Goal: Transaction & Acquisition: Obtain resource

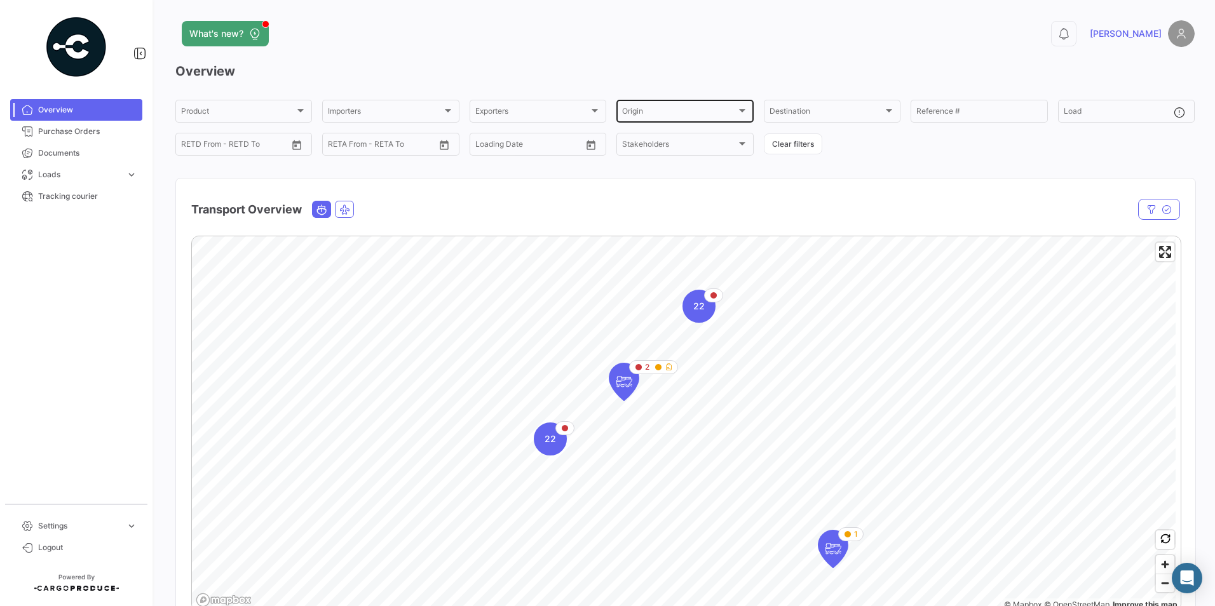
click at [739, 109] on div at bounding box center [742, 110] width 6 height 3
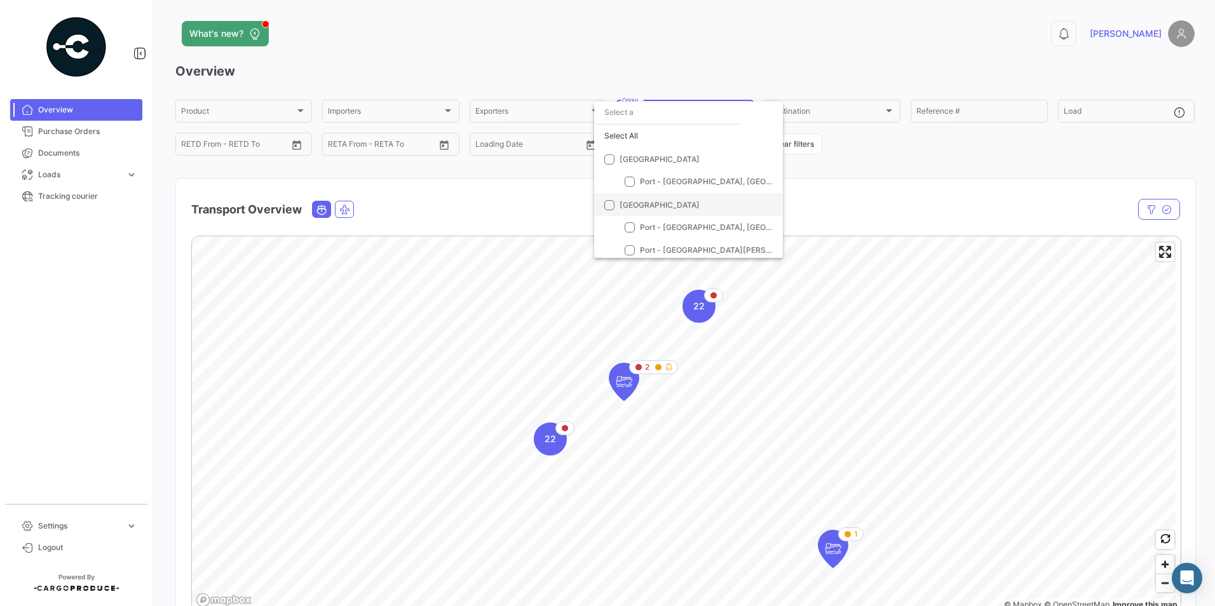
click at [611, 207] on span at bounding box center [609, 205] width 10 height 10
click at [609, 210] on input "[GEOGRAPHIC_DATA]" at bounding box center [609, 210] width 1 height 1
checkbox input "true"
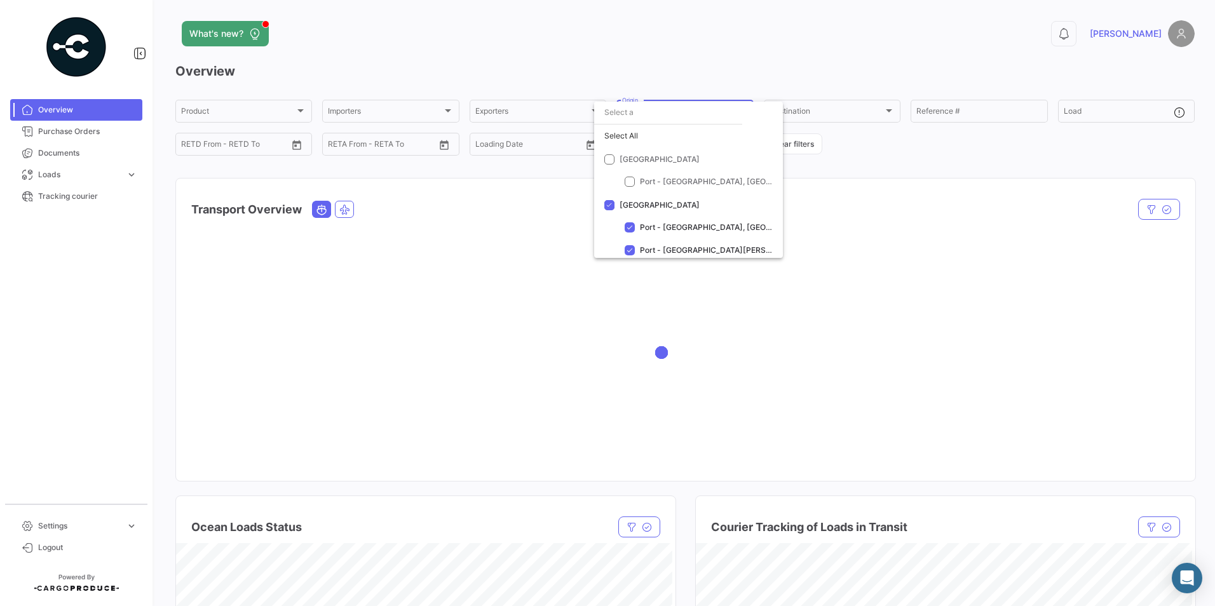
click at [851, 175] on div at bounding box center [607, 303] width 1215 height 606
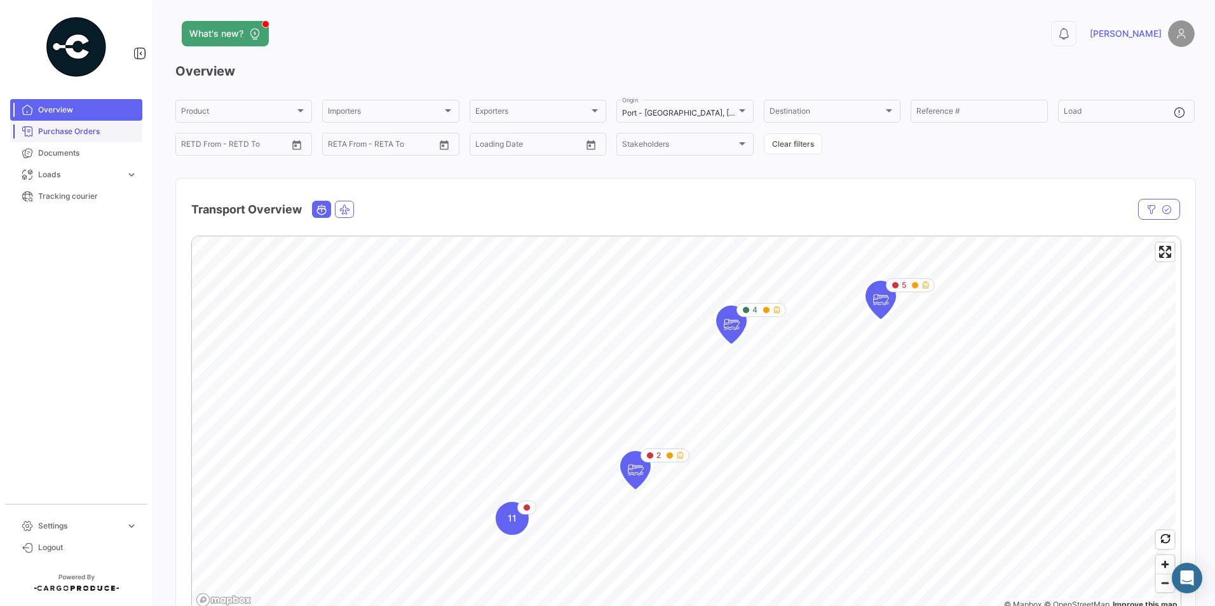
click at [74, 133] on span "Purchase Orders" at bounding box center [87, 131] width 99 height 11
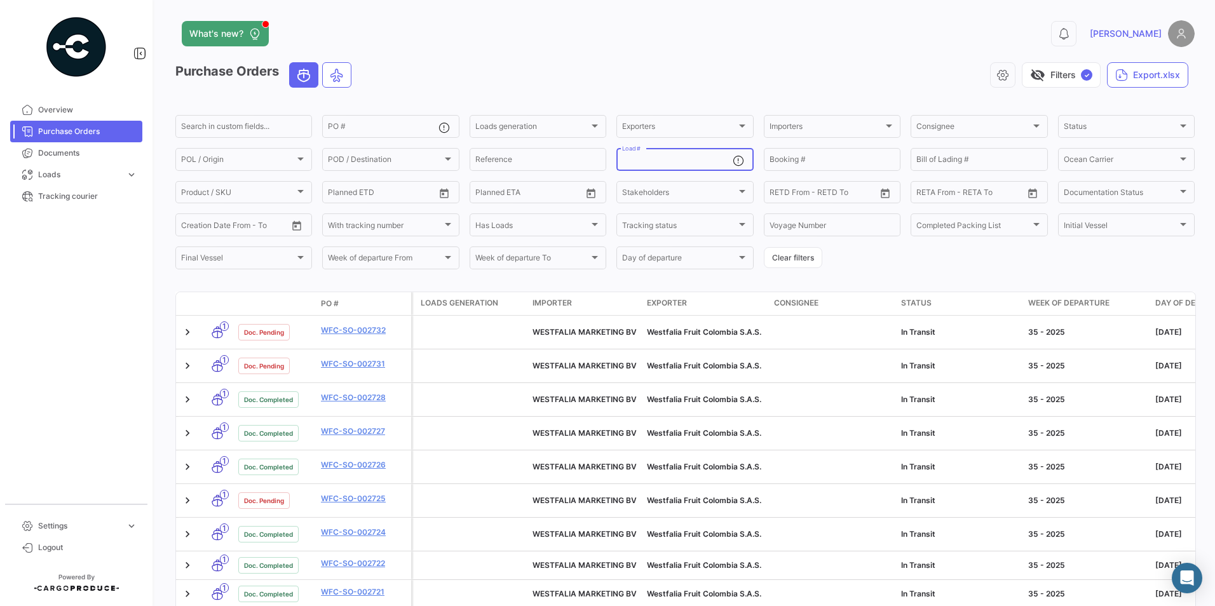
click at [667, 163] on input "Load #" at bounding box center [677, 161] width 110 height 9
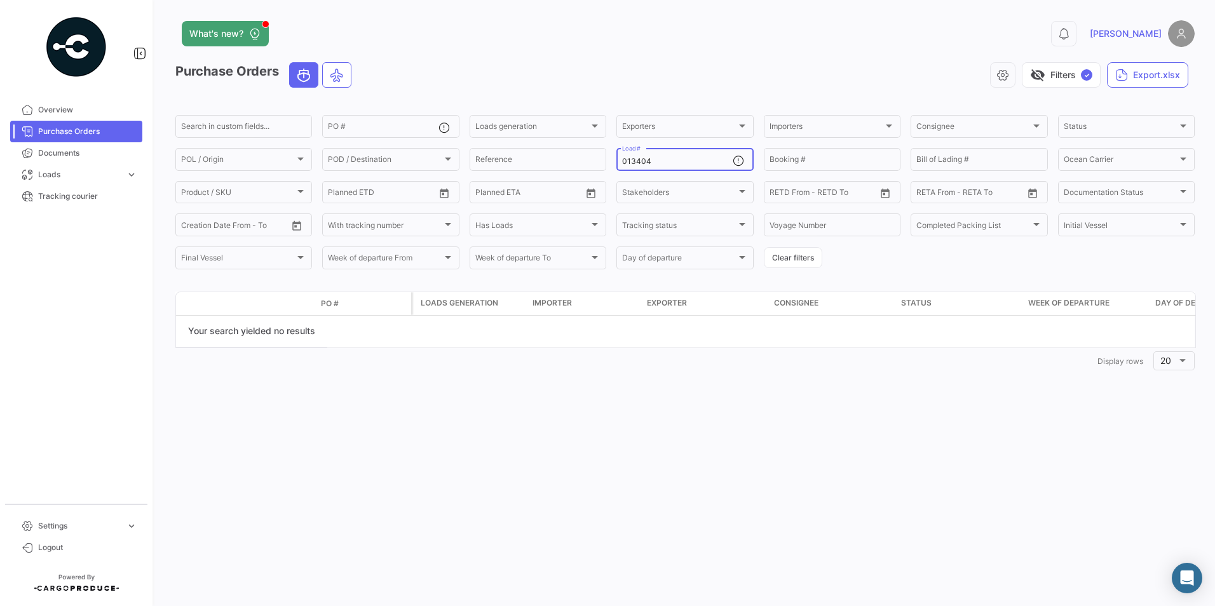
click at [667, 157] on input "013404" at bounding box center [677, 161] width 110 height 9
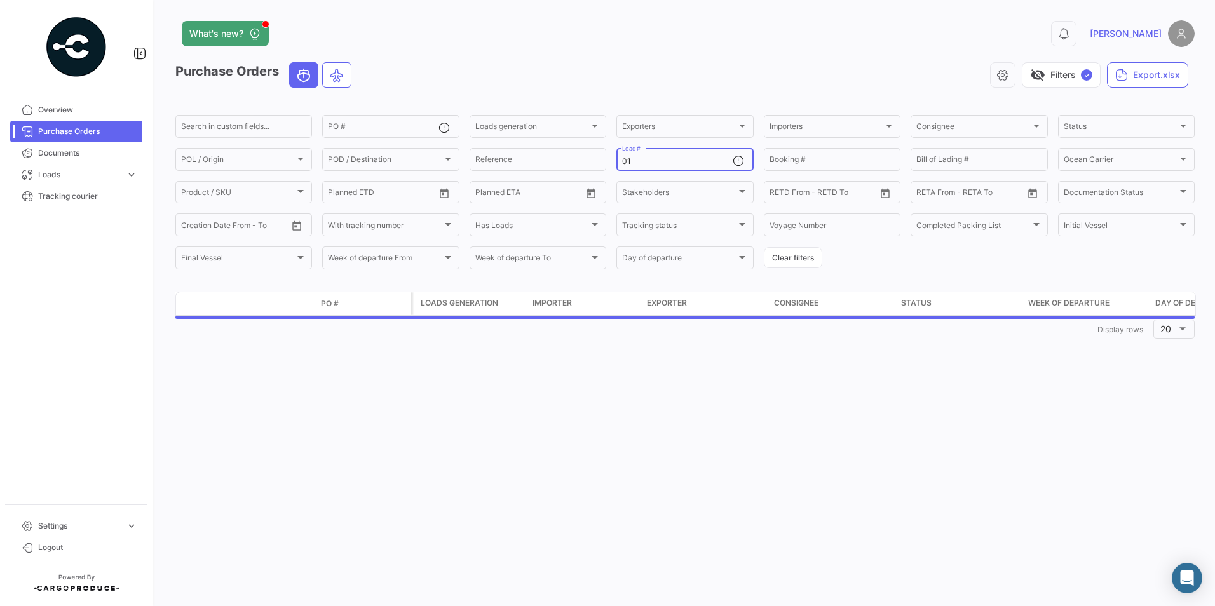
type input "0"
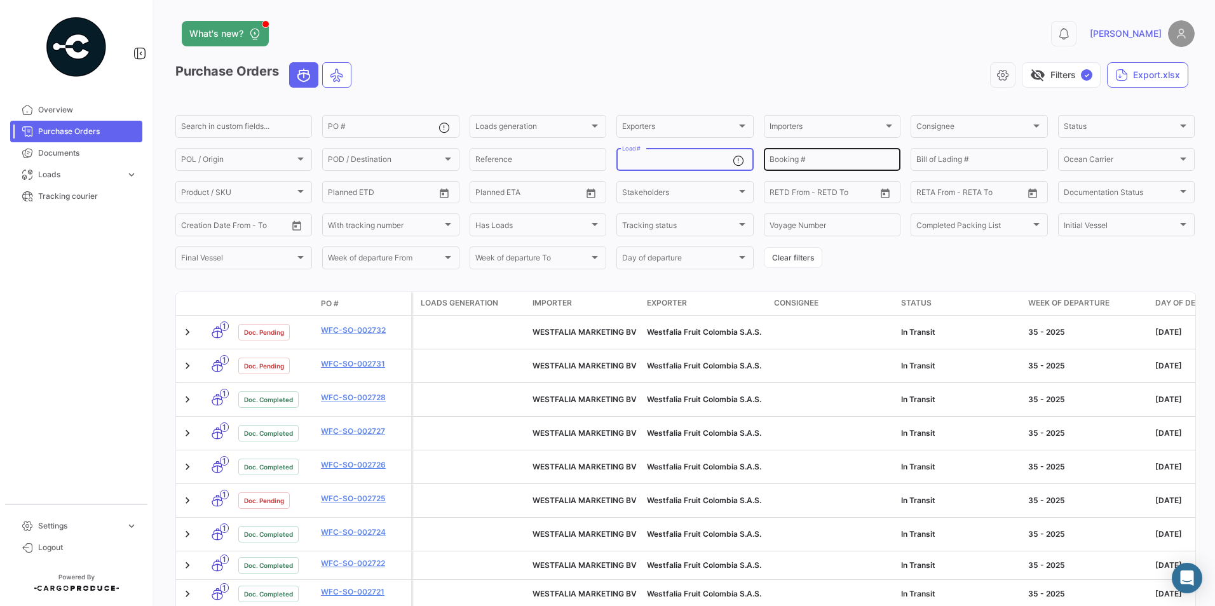
click at [815, 161] on input "Booking #" at bounding box center [832, 161] width 125 height 9
type input "0"
type input "7055"
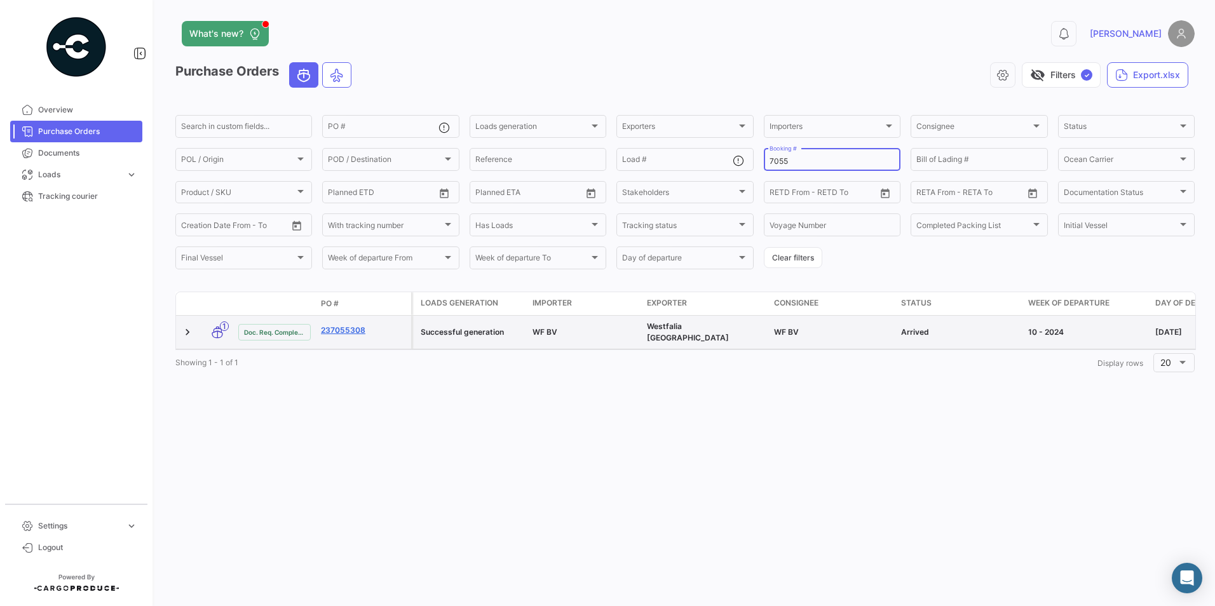
click at [354, 327] on link "237055308" at bounding box center [363, 330] width 85 height 11
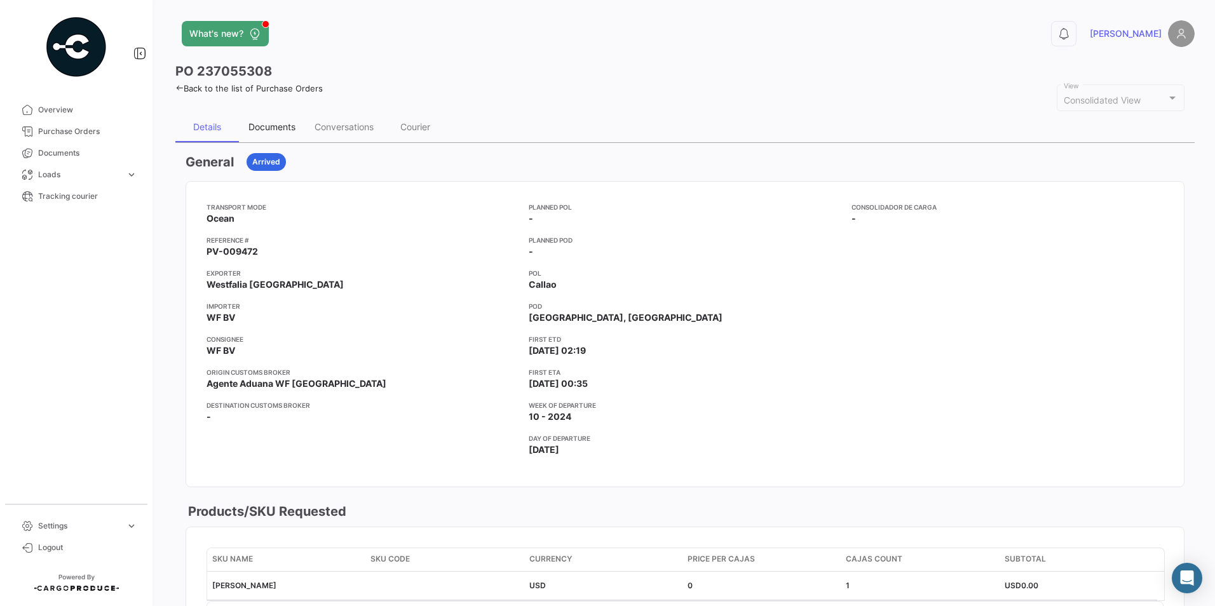
click at [262, 130] on div "Documents" at bounding box center [271, 126] width 47 height 11
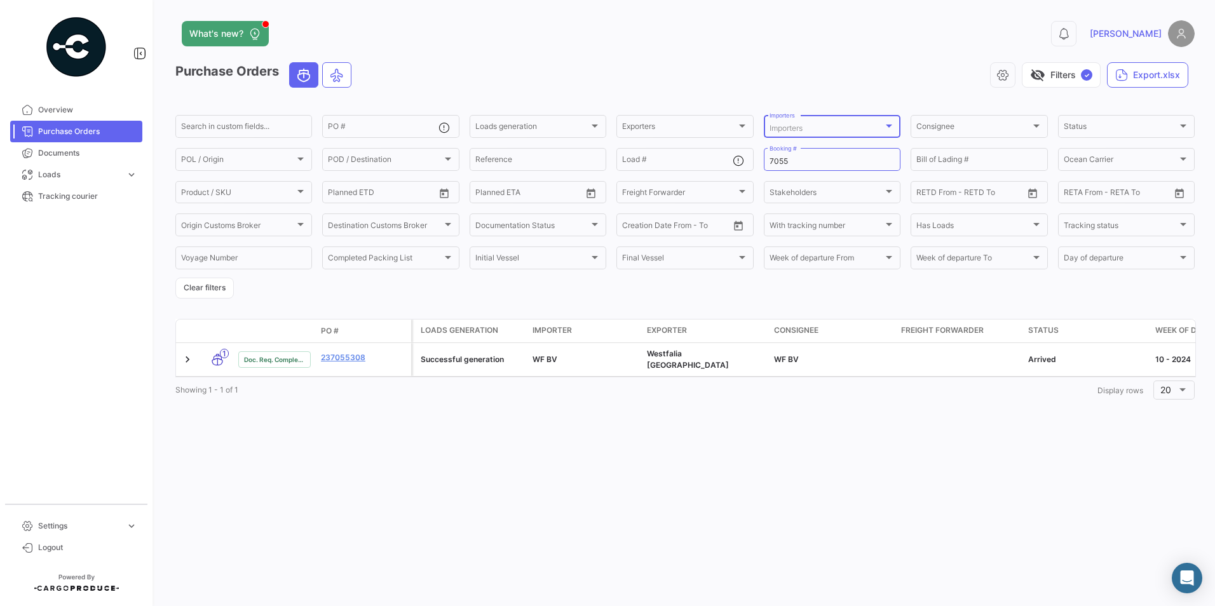
click at [890, 123] on div at bounding box center [888, 126] width 11 height 10
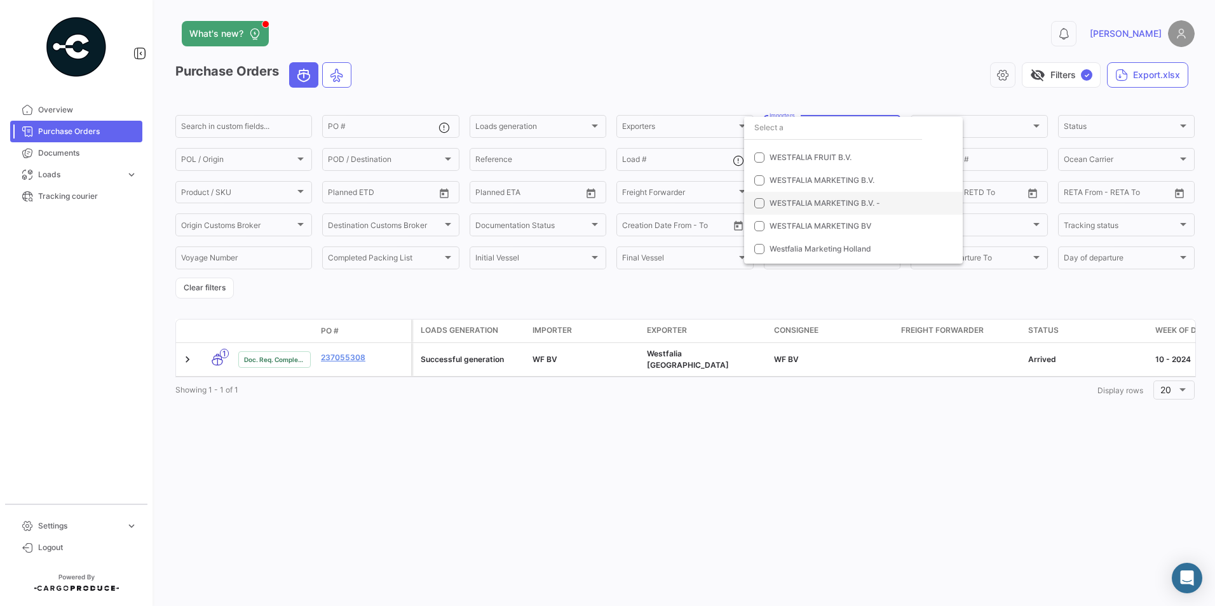
scroll to position [59, 0]
drag, startPoint x: 838, startPoint y: 285, endPoint x: 810, endPoint y: 278, distance: 29.0
click at [838, 285] on div at bounding box center [607, 303] width 1215 height 606
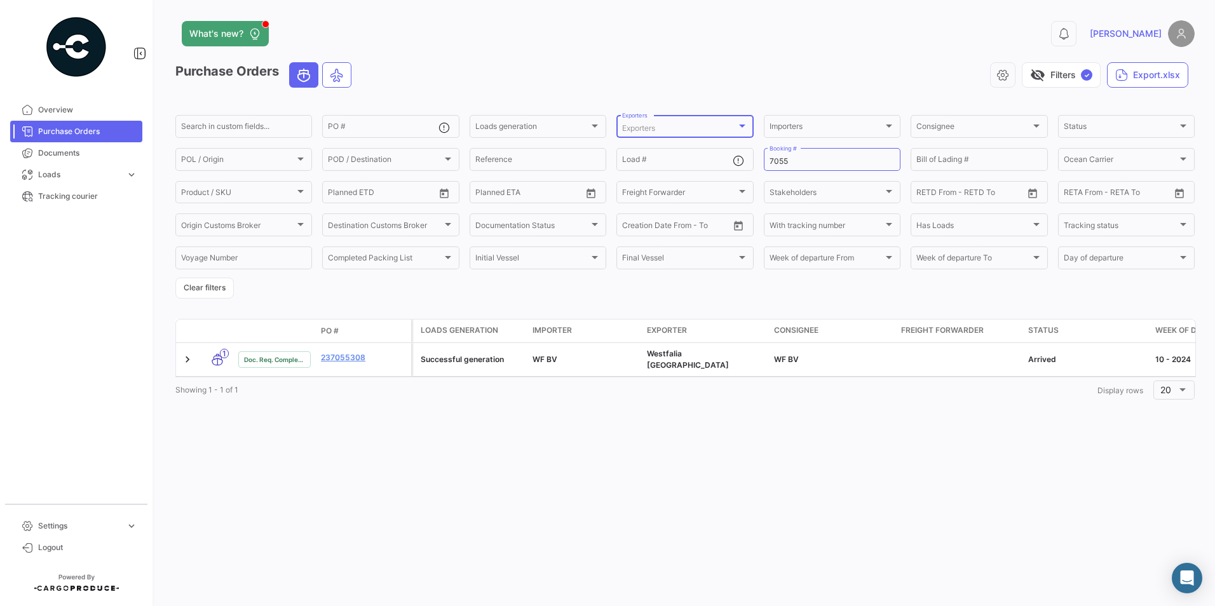
click at [740, 126] on div at bounding box center [742, 126] width 6 height 3
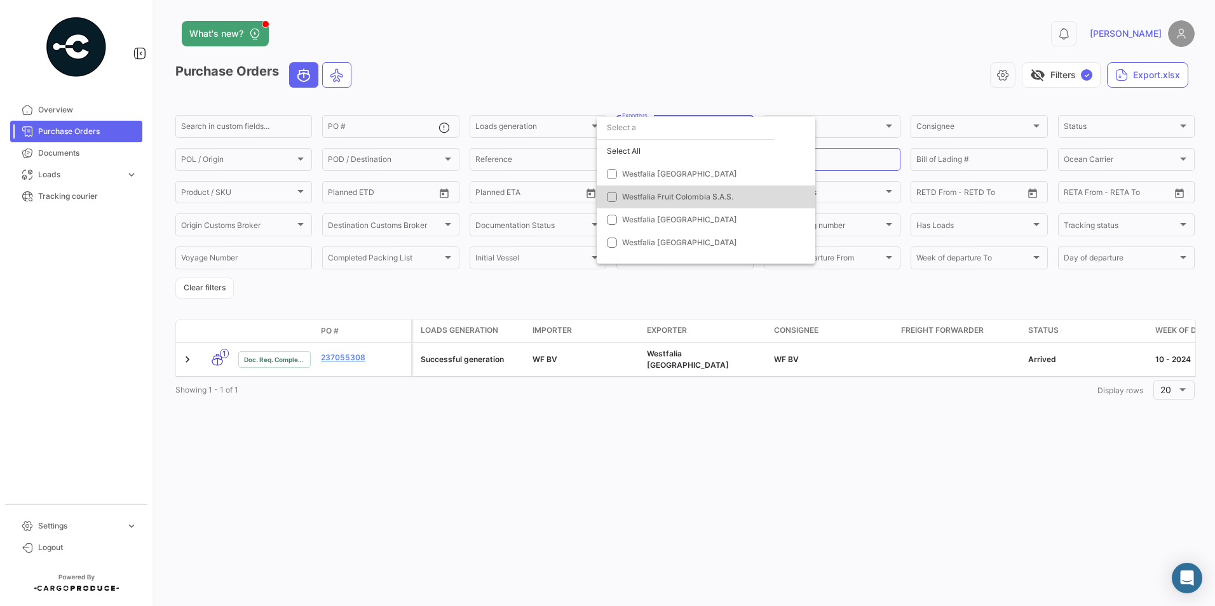
drag, startPoint x: 612, startPoint y: 198, endPoint x: 594, endPoint y: 234, distance: 41.2
click at [610, 197] on mat-pseudo-checkbox at bounding box center [612, 197] width 10 height 10
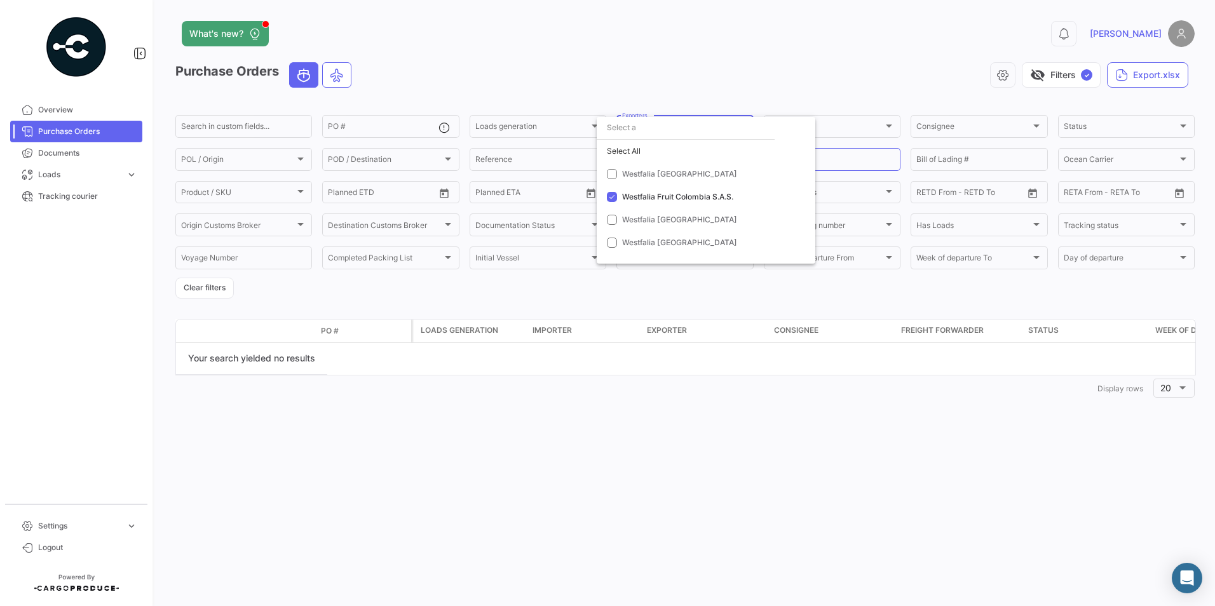
drag, startPoint x: 694, startPoint y: 383, endPoint x: 710, endPoint y: 371, distance: 20.0
click at [694, 384] on div at bounding box center [607, 303] width 1215 height 606
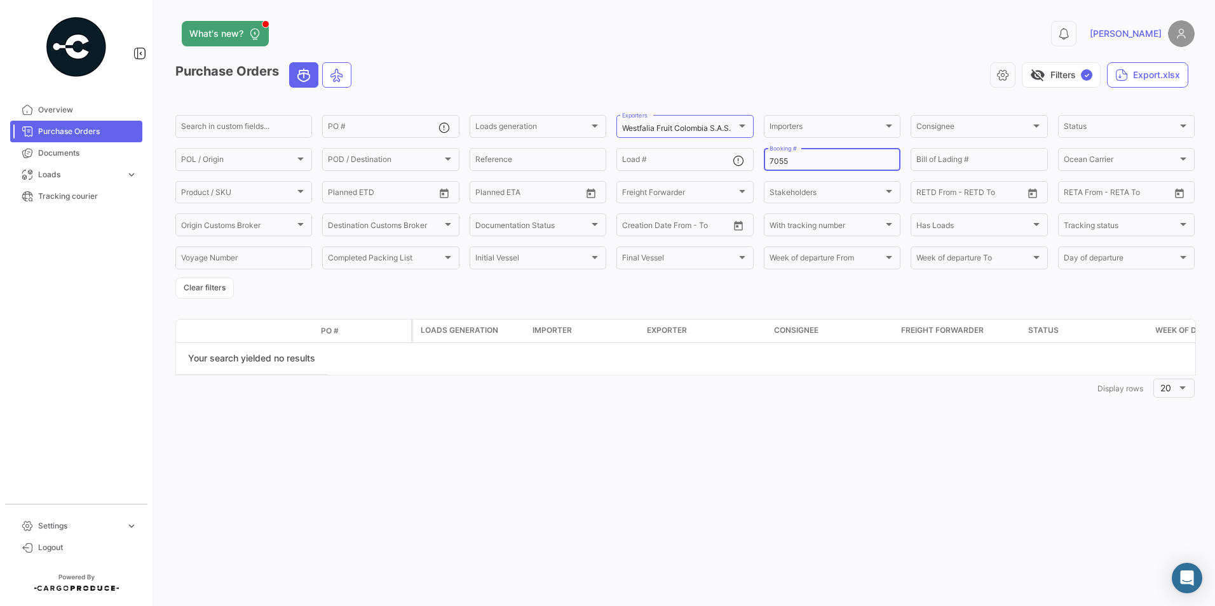
click at [782, 162] on input "7055" at bounding box center [832, 161] width 125 height 9
click at [800, 159] on input "7055" at bounding box center [832, 161] width 125 height 9
type input "7"
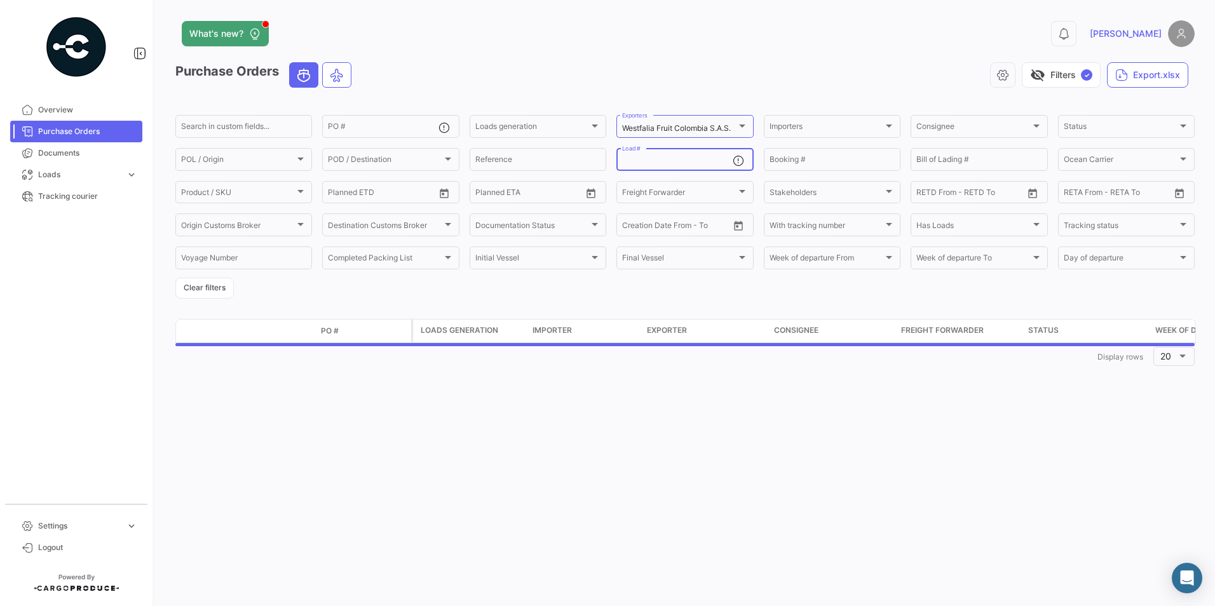
click at [656, 163] on input "Load #" at bounding box center [677, 161] width 110 height 9
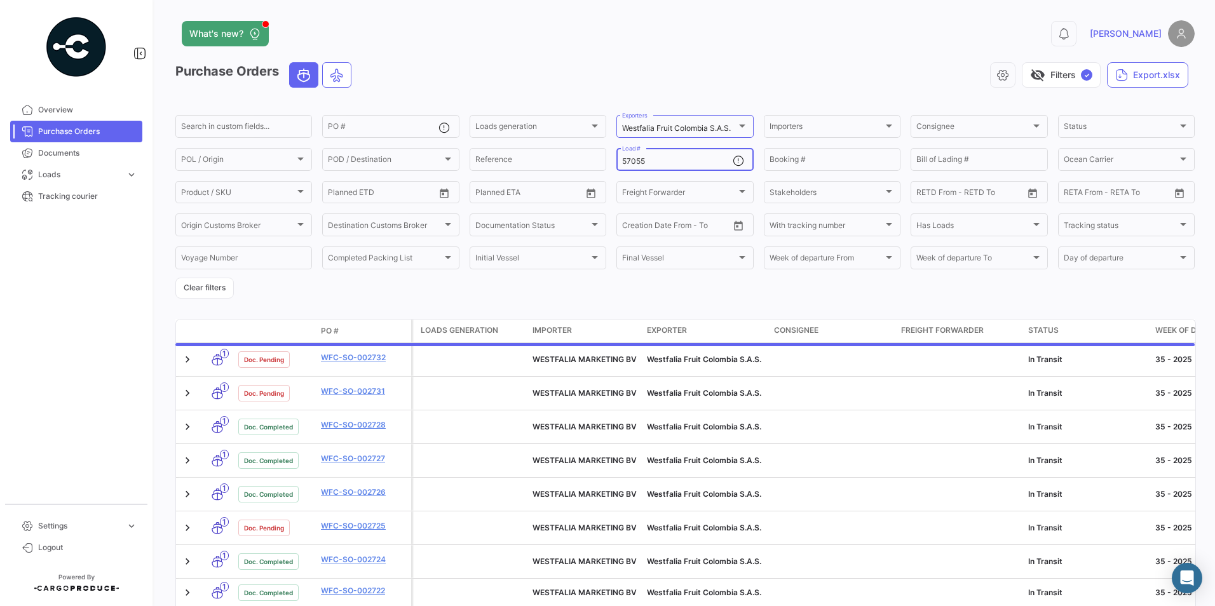
type input "57055"
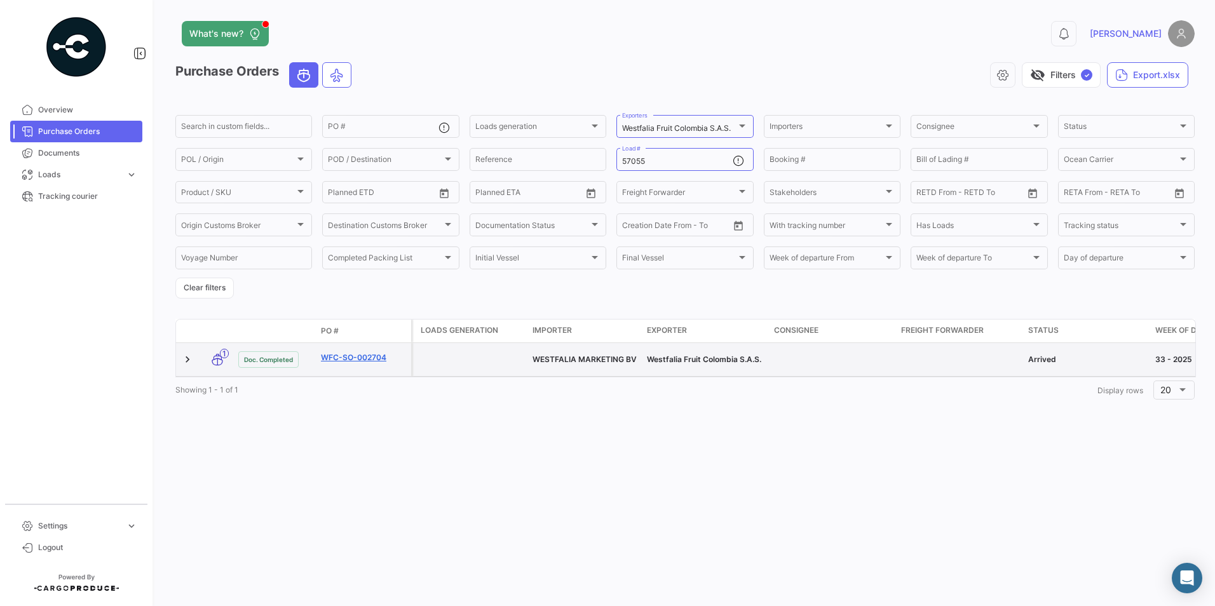
click at [363, 352] on link "WFC-SO-002704" at bounding box center [363, 357] width 85 height 11
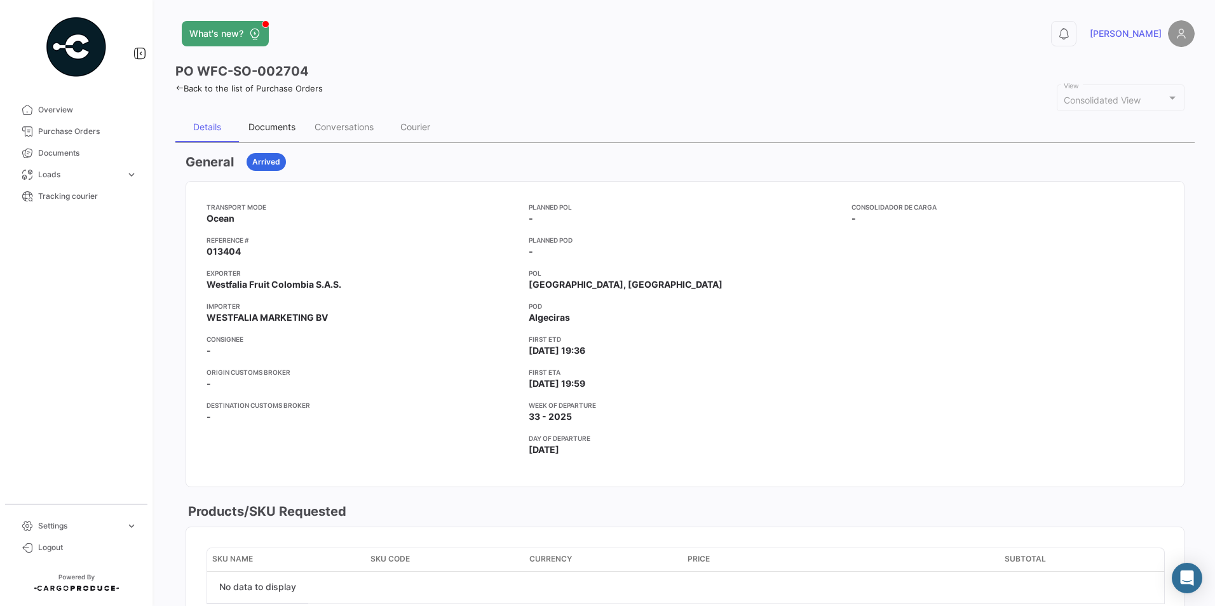
click at [273, 128] on div "Documents" at bounding box center [271, 126] width 47 height 11
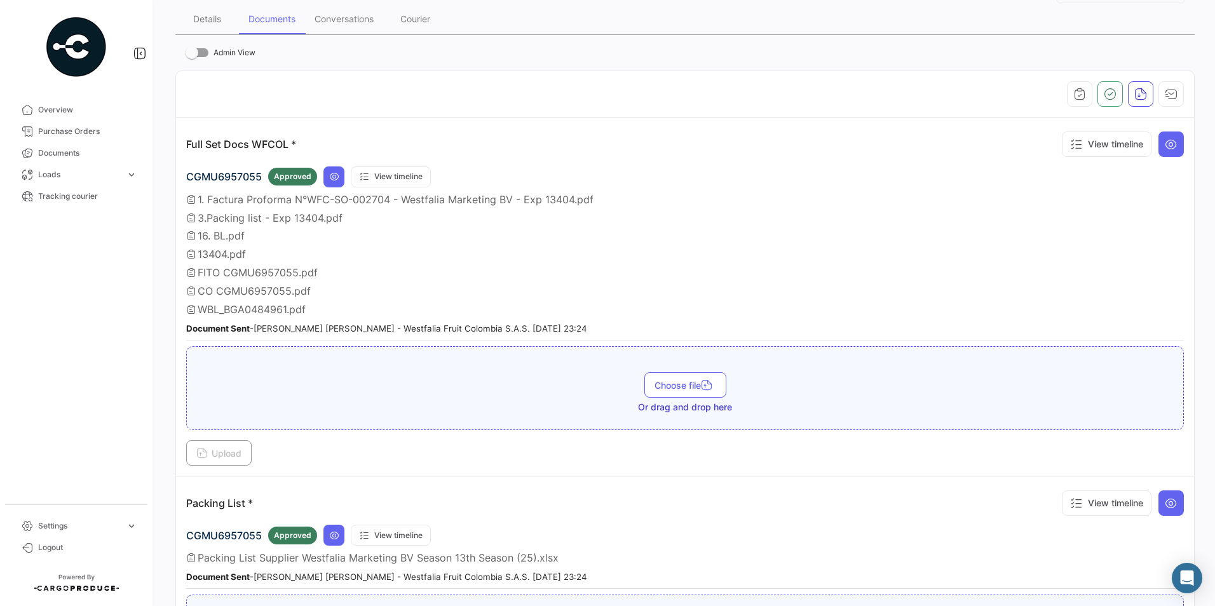
scroll to position [172, 0]
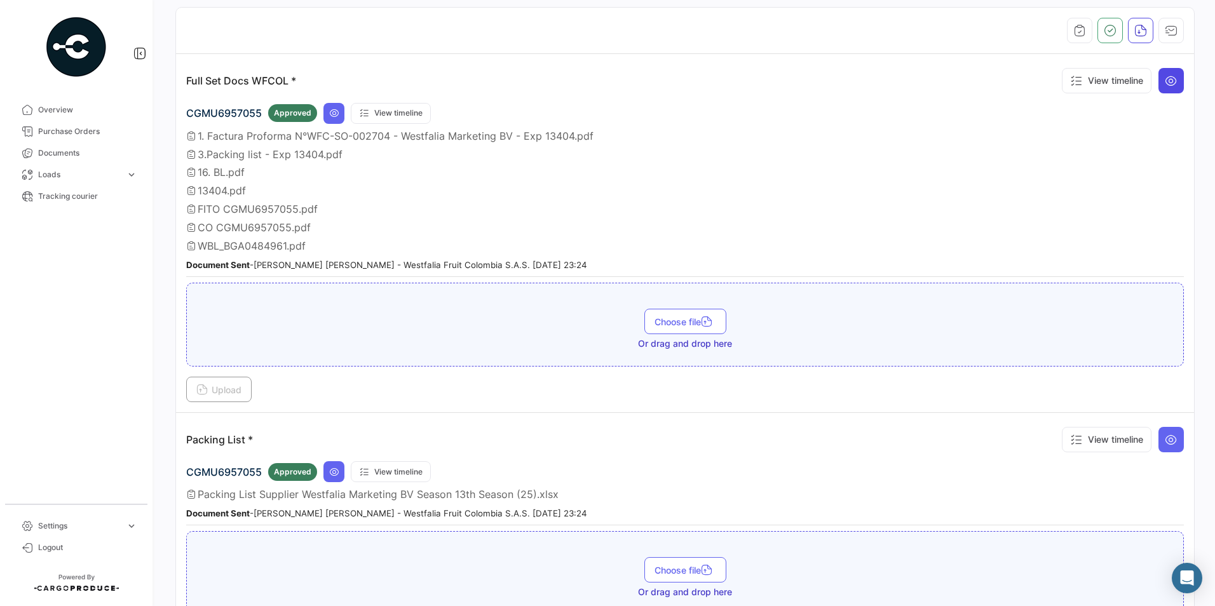
click at [1169, 78] on icon at bounding box center [1171, 80] width 13 height 13
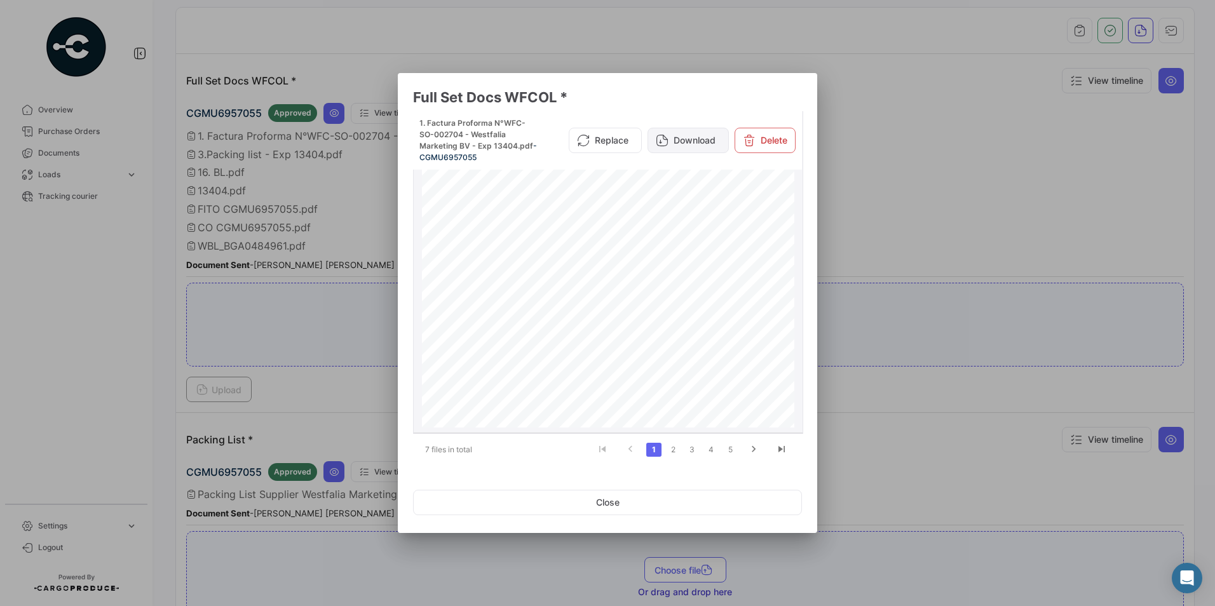
click at [692, 139] on button "Download" at bounding box center [688, 140] width 81 height 25
click at [674, 449] on link "2" at bounding box center [672, 450] width 15 height 14
drag, startPoint x: 688, startPoint y: 127, endPoint x: 681, endPoint y: 139, distance: 14.0
click at [688, 127] on button "Download" at bounding box center [688, 130] width 81 height 25
click at [691, 451] on link "3" at bounding box center [691, 450] width 15 height 14
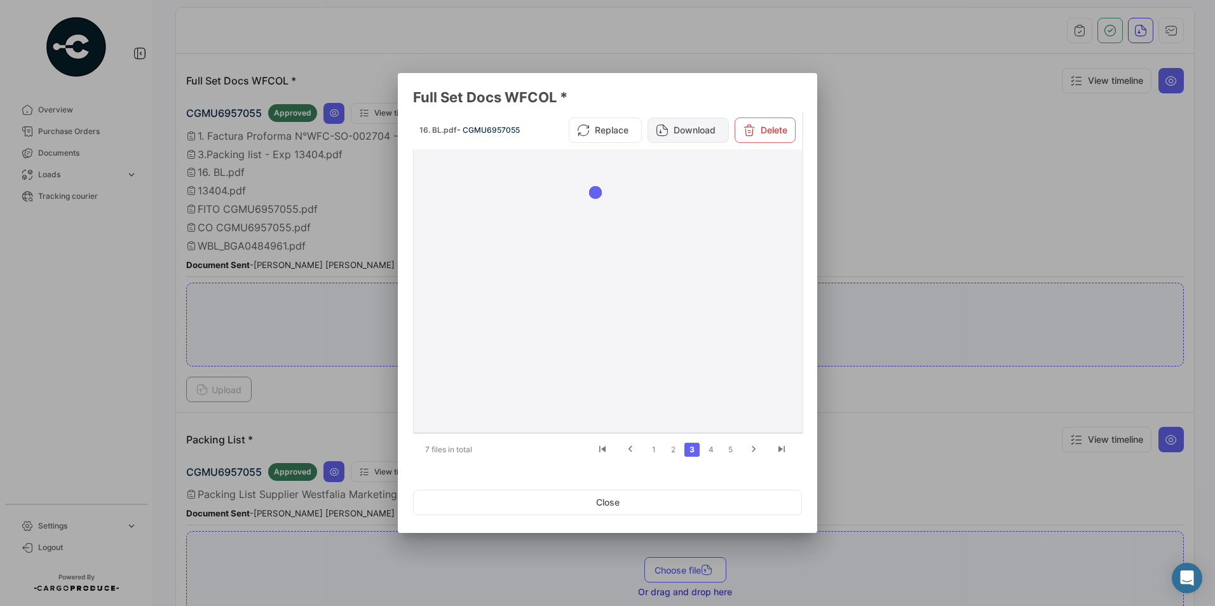
click at [681, 131] on button "Download" at bounding box center [688, 130] width 81 height 25
click at [713, 451] on link "4" at bounding box center [710, 450] width 15 height 14
click at [693, 132] on button "Download" at bounding box center [688, 130] width 81 height 25
click at [708, 450] on link "5" at bounding box center [710, 450] width 15 height 14
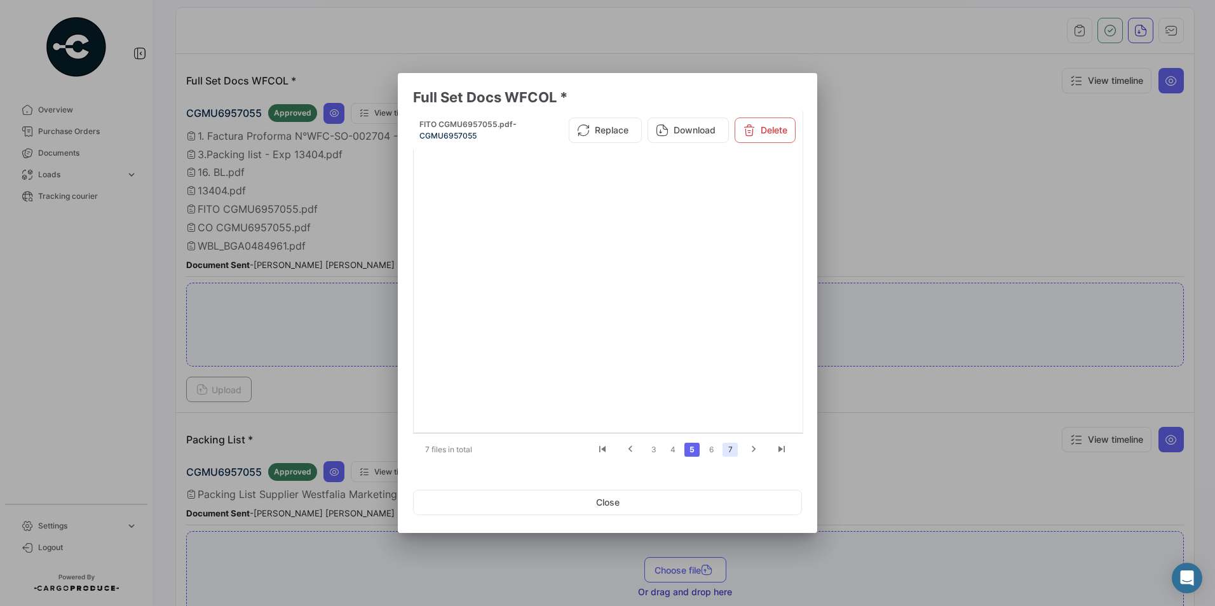
click at [731, 450] on link "7" at bounding box center [729, 450] width 15 height 14
click at [690, 133] on button "Download" at bounding box center [688, 130] width 81 height 25
click at [754, 449] on icon "go to next page" at bounding box center [753, 451] width 17 height 15
click at [757, 452] on icon "go to next page" at bounding box center [753, 451] width 17 height 15
click at [724, 449] on link "7" at bounding box center [729, 450] width 15 height 14
